Goal: Task Accomplishment & Management: Complete application form

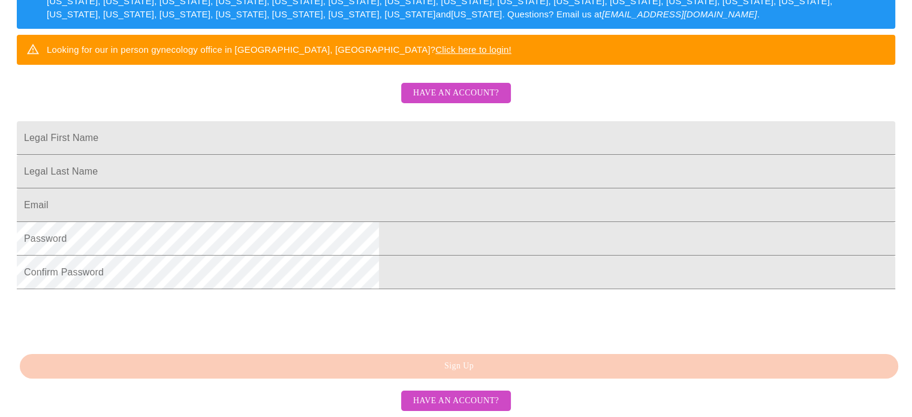
scroll to position [313, 0]
